Goal: Check status: Check status

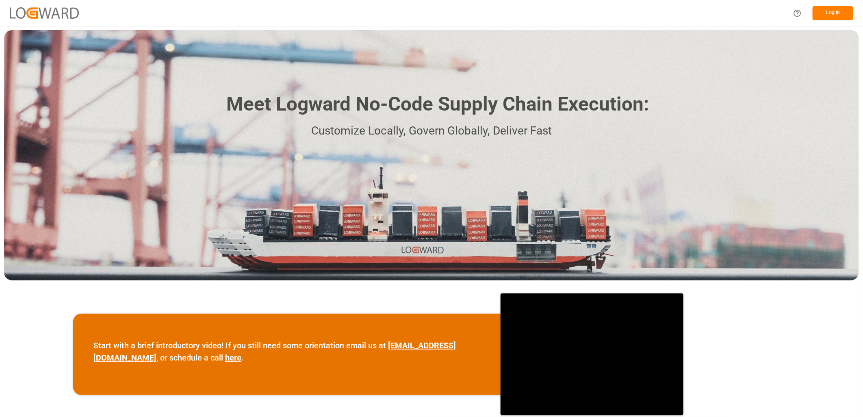
click at [829, 14] on button "Log In" at bounding box center [833, 13] width 41 height 14
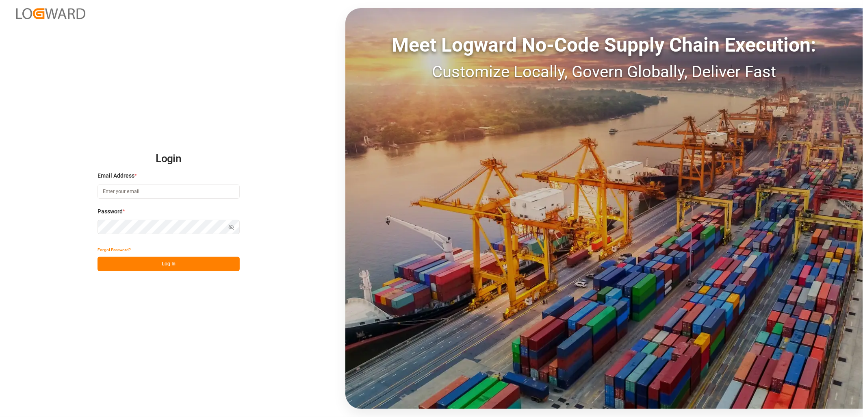
type input "lynne.st-jacques@jamindustries.com"
click at [161, 262] on button "Log In" at bounding box center [169, 264] width 142 height 14
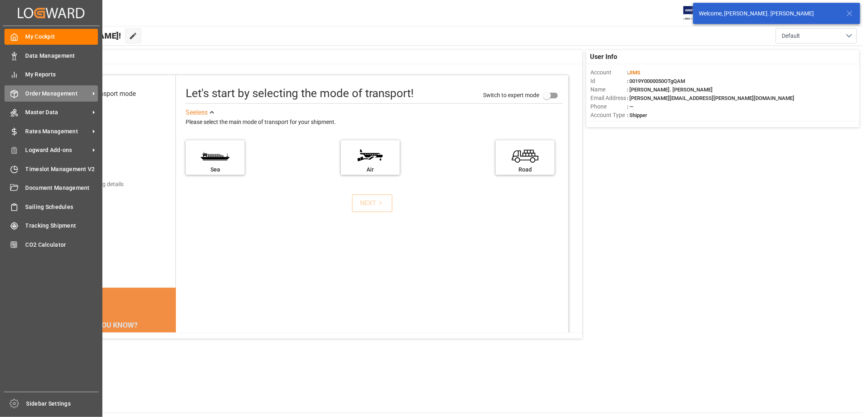
click at [34, 89] on span "Order Management" at bounding box center [58, 93] width 64 height 9
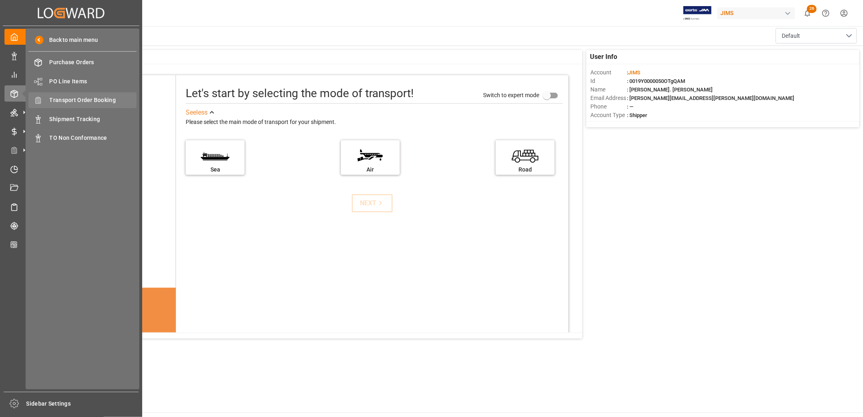
click at [88, 102] on span "Transport Order Booking" at bounding box center [93, 100] width 87 height 9
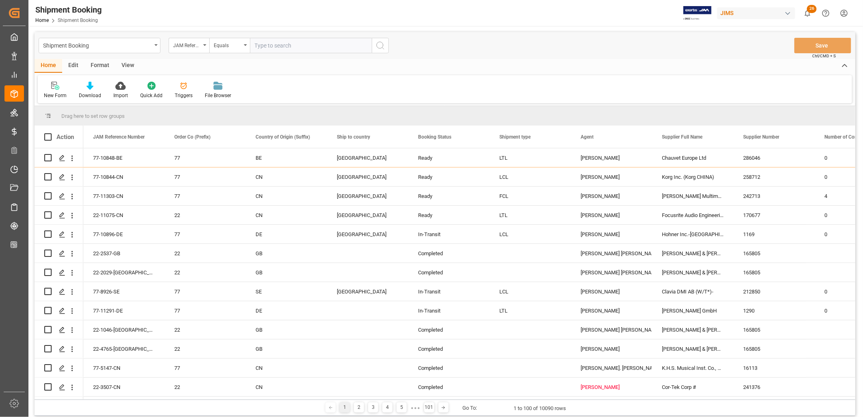
click at [258, 45] on input "text" at bounding box center [311, 45] width 122 height 15
type input "77-10683-CN"
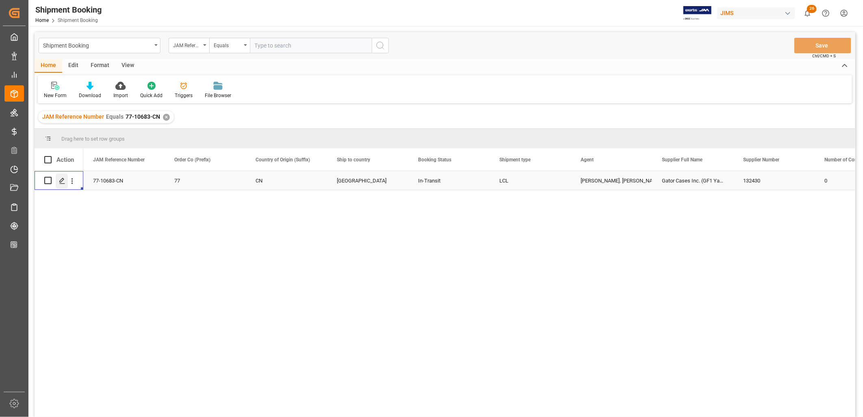
click at [61, 181] on polygon "Press SPACE to select this row." at bounding box center [62, 180] width 4 height 4
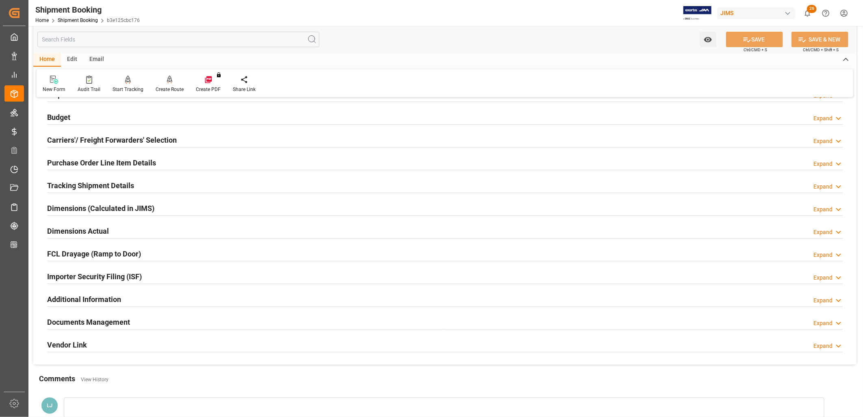
scroll to position [90, 0]
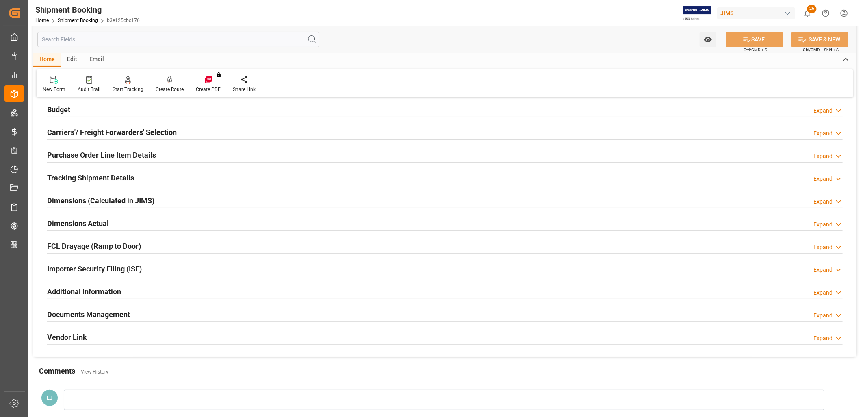
click at [129, 311] on h2 "Documents Management" at bounding box center [88, 314] width 83 height 11
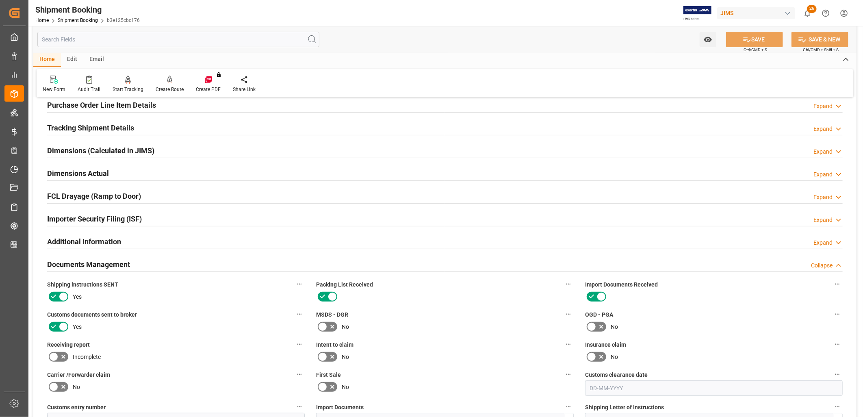
scroll to position [271, 0]
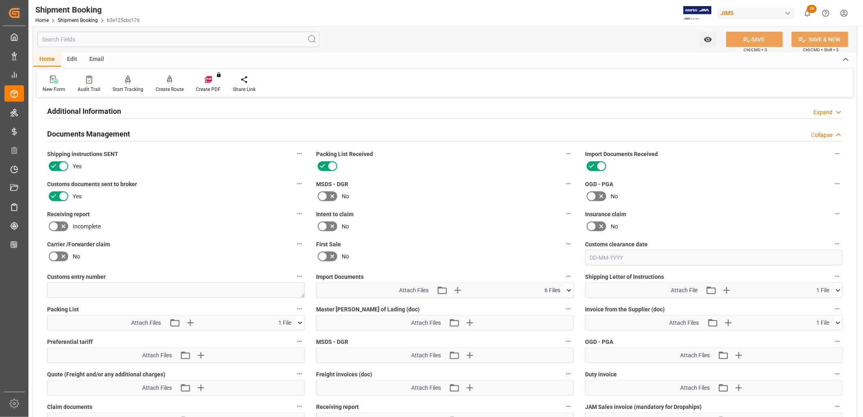
click at [568, 287] on icon at bounding box center [569, 290] width 9 height 9
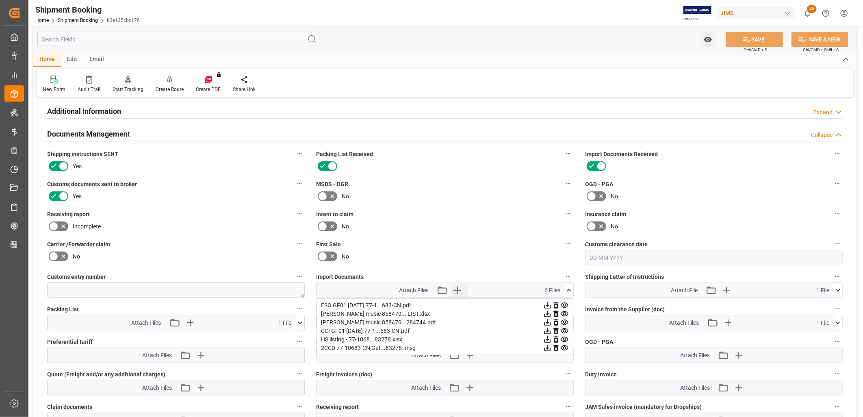
click at [459, 285] on icon "button" at bounding box center [457, 290] width 13 height 13
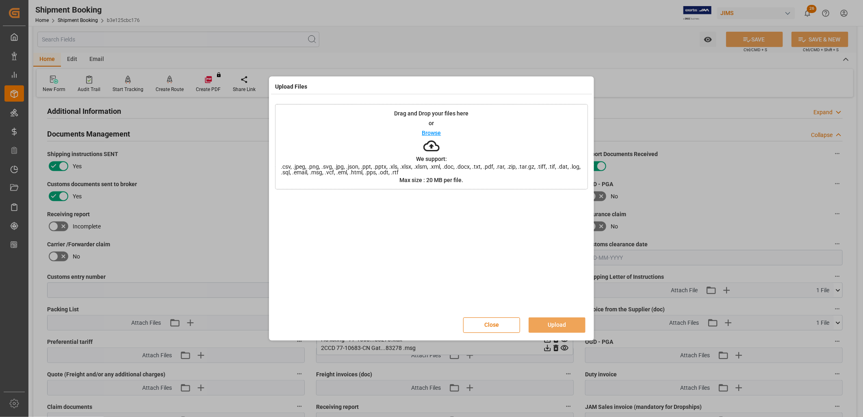
click at [424, 132] on p "Browse" at bounding box center [431, 133] width 19 height 6
click at [565, 325] on button "Upload" at bounding box center [557, 325] width 57 height 15
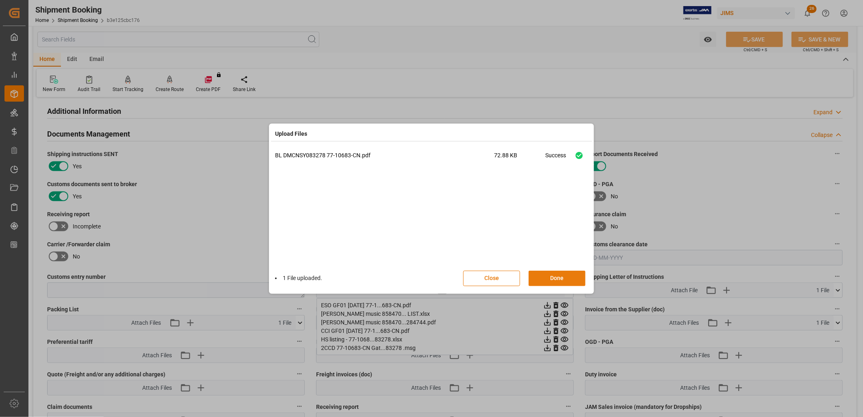
click at [563, 281] on button "Done" at bounding box center [557, 278] width 57 height 15
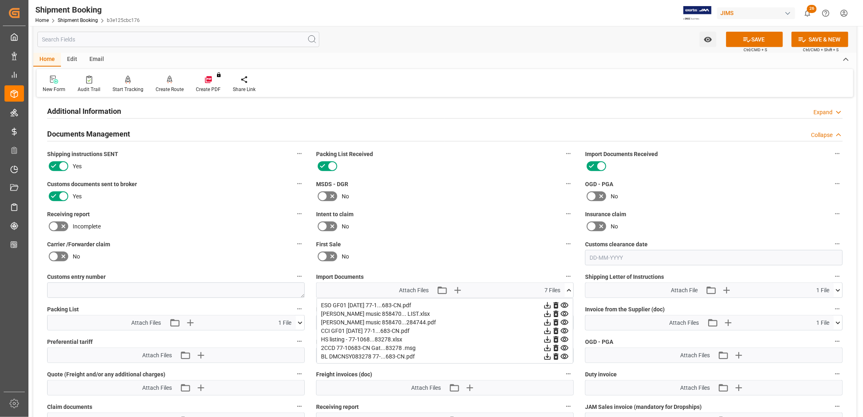
click at [570, 287] on icon at bounding box center [569, 290] width 9 height 9
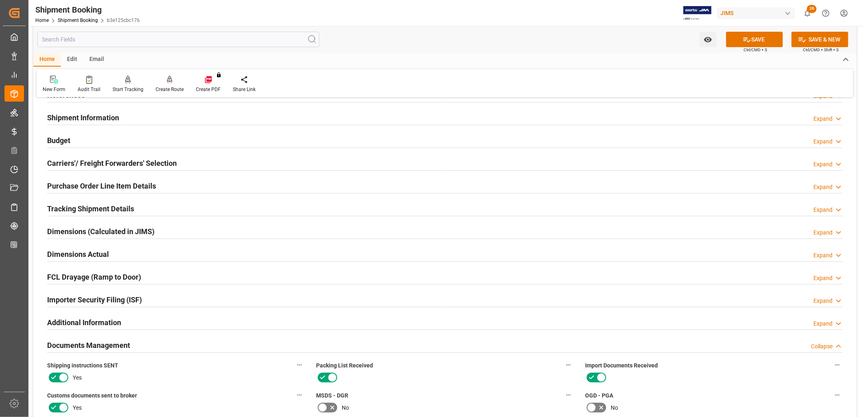
scroll to position [45, 0]
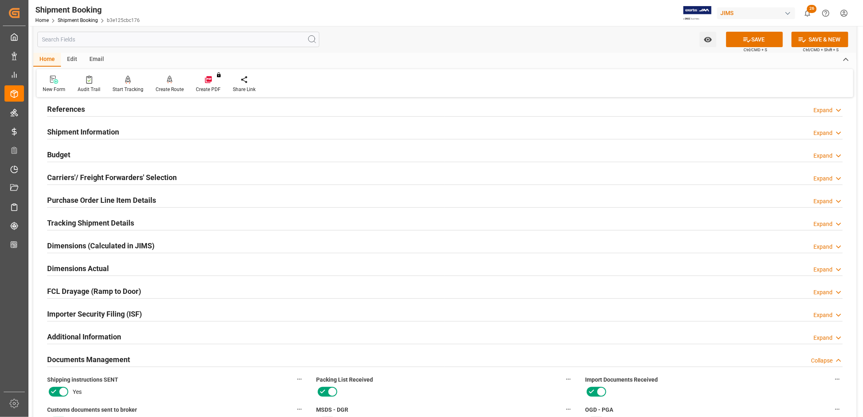
click at [139, 198] on h2 "Purchase Order Line Item Details" at bounding box center [101, 200] width 109 height 11
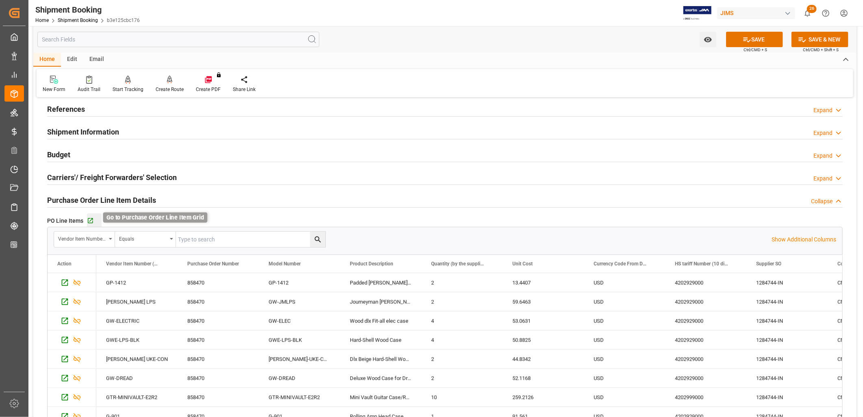
click at [91, 220] on icon "button" at bounding box center [90, 220] width 7 height 7
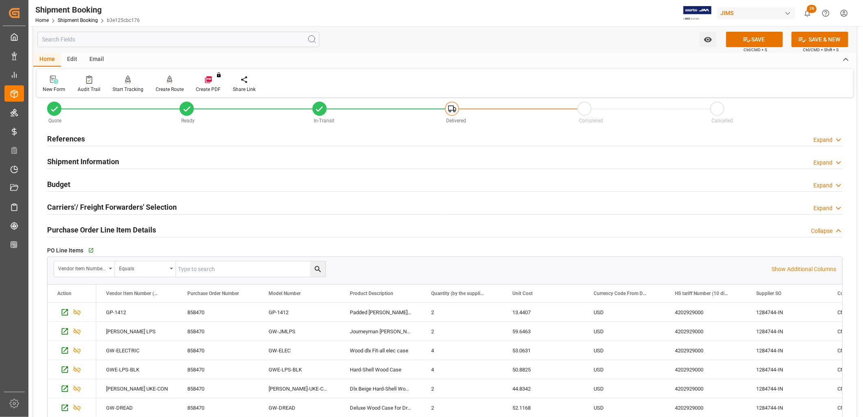
scroll to position [0, 0]
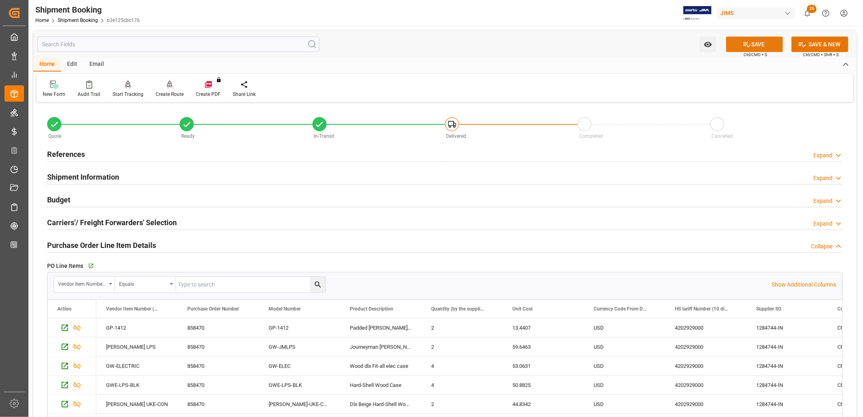
click at [753, 39] on button "SAVE" at bounding box center [754, 44] width 57 height 15
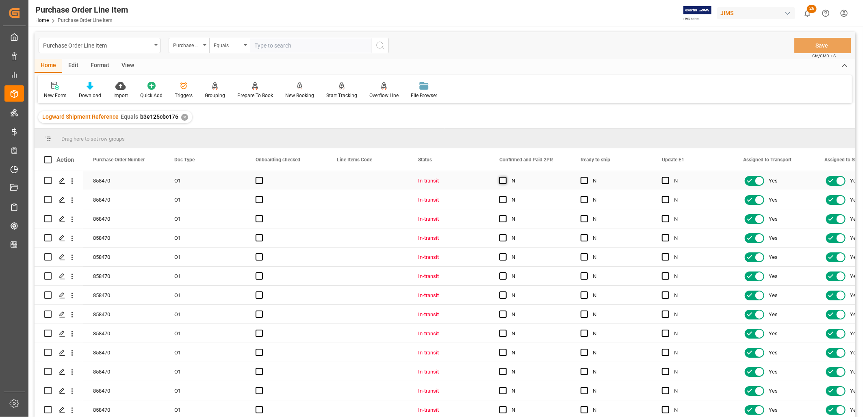
click at [502, 179] on span "Press SPACE to select this row." at bounding box center [503, 180] width 7 height 7
click at [506, 177] on input "Press SPACE to select this row." at bounding box center [506, 177] width 0 height 0
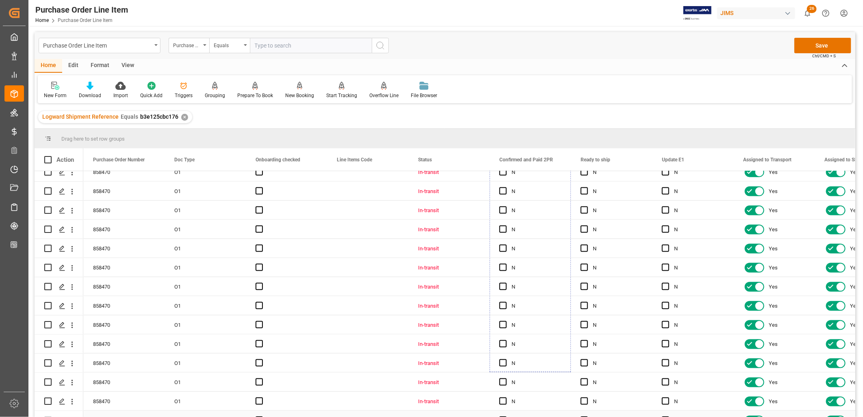
scroll to position [747, 0]
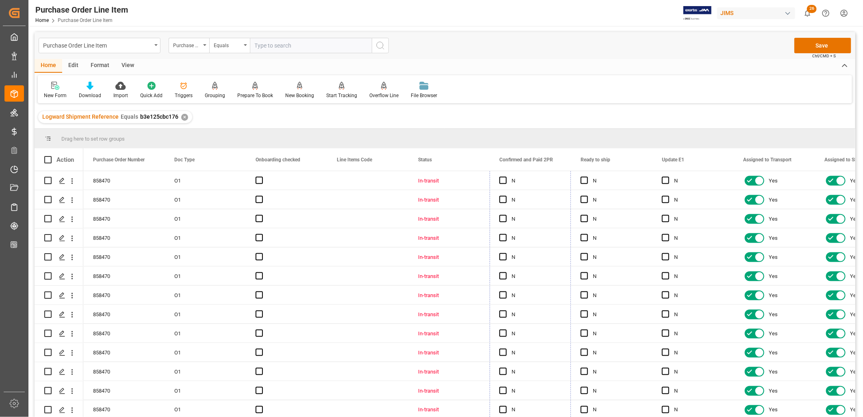
drag, startPoint x: 568, startPoint y: 188, endPoint x: 548, endPoint y: 420, distance: 233.5
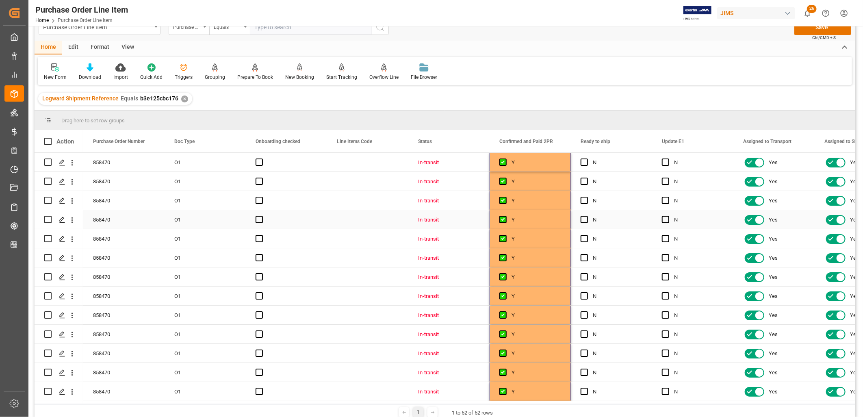
scroll to position [0, 0]
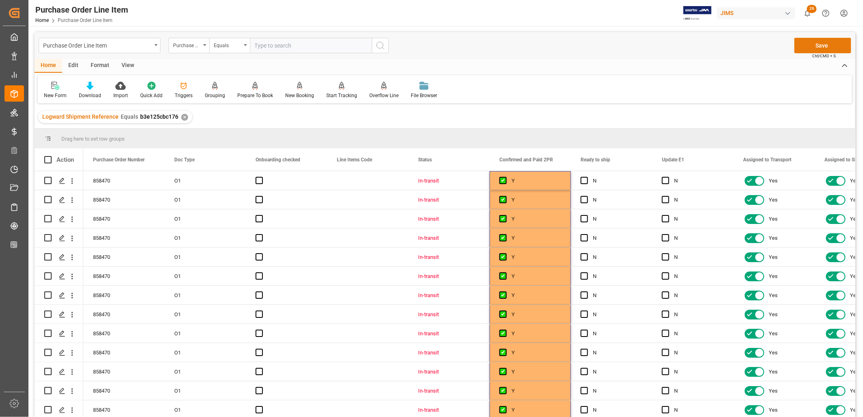
click at [829, 45] on button "Save" at bounding box center [823, 45] width 57 height 15
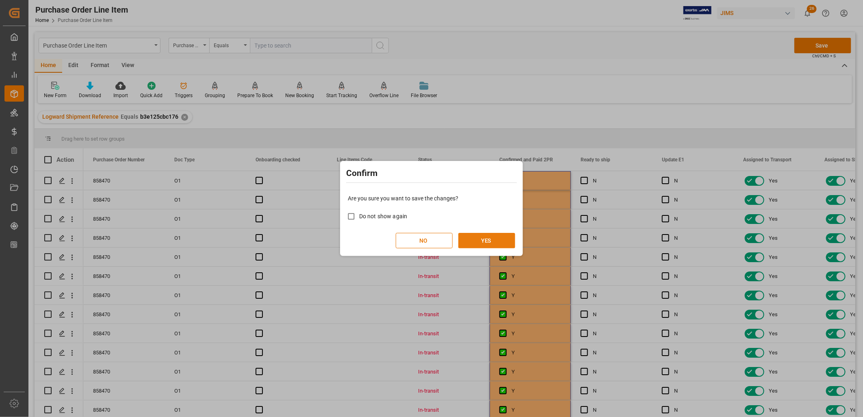
click at [489, 240] on button "YES" at bounding box center [487, 240] width 57 height 15
